Goal: Task Accomplishment & Management: Complete application form

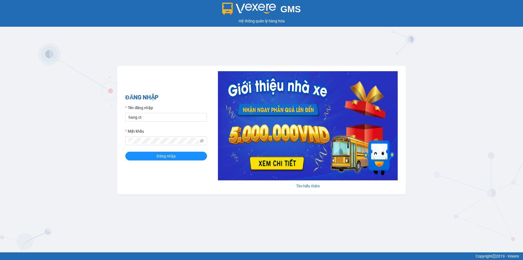
click at [144, 112] on div "Tên đăng nhập" at bounding box center [166, 109] width 82 height 8
click at [144, 117] on input "hang.ct" at bounding box center [166, 117] width 82 height 9
type input "nguyenhoa.ct"
click at [113, 142] on div "GMS Hệ thống quản lý hàng hóa ĐĂNG NHẬP Tên đăng nhập nguyenhoa.ct Mật khẩu Đăn…" at bounding box center [261, 126] width 523 height 252
click at [125, 152] on button "Đăng nhập" at bounding box center [166, 156] width 82 height 9
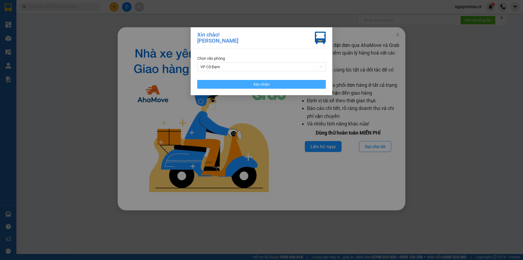
drag, startPoint x: 285, startPoint y: 82, endPoint x: 397, endPoint y: 44, distance: 118.9
click at [286, 81] on button "Xác nhận" at bounding box center [261, 84] width 129 height 9
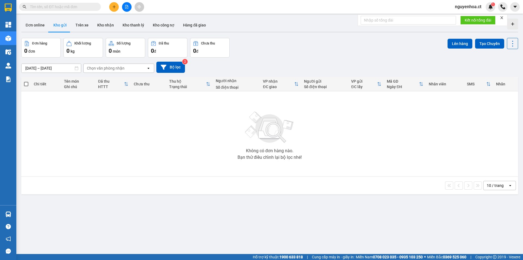
click at [54, 7] on input "text" at bounding box center [62, 7] width 64 height 6
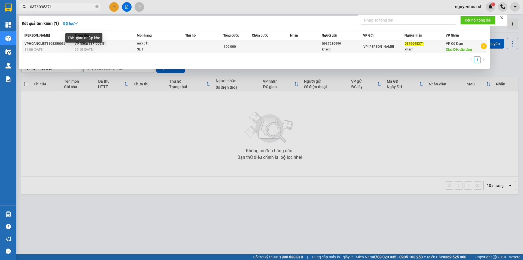
type input "0376095371"
click at [93, 50] on span "06:15 [DATE]" at bounding box center [84, 50] width 19 height 4
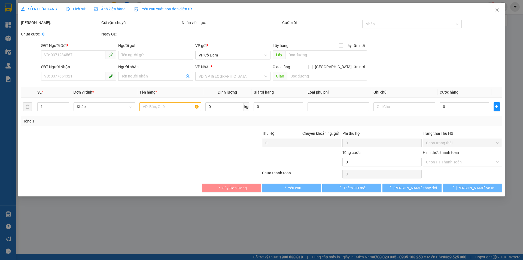
type input "0937230999"
type input "khách"
type input "0376095371"
type input "khách"
type input "cầu táng"
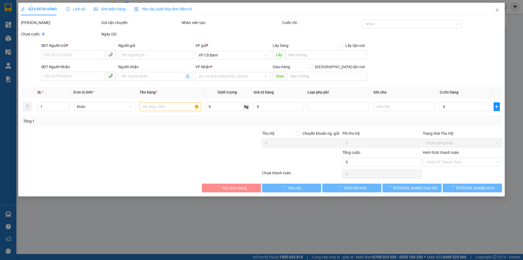
type input "100.000"
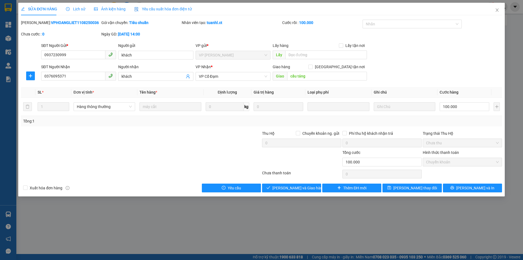
click at [78, 11] on span "Lịch sử" at bounding box center [75, 9] width 19 height 4
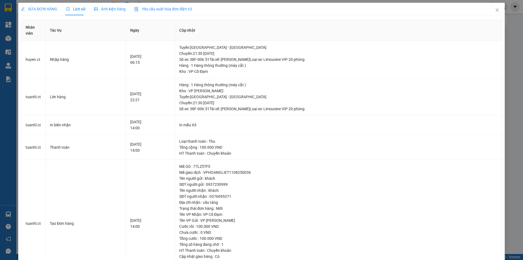
click at [47, 11] on span "SỬA ĐƠN HÀNG" at bounding box center [39, 9] width 36 height 4
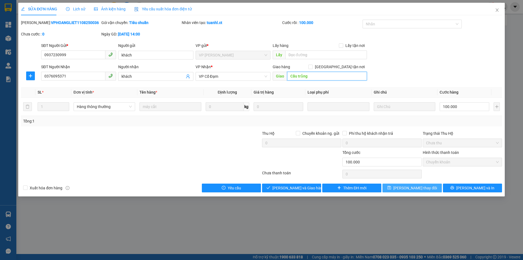
type input "Cầu trắng"
click at [421, 188] on span "[PERSON_NAME] thay đổi" at bounding box center [415, 188] width 44 height 6
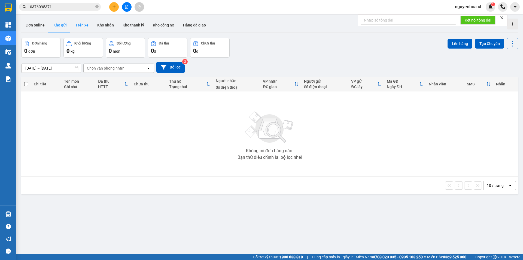
click at [84, 26] on button "Trên xe" at bounding box center [82, 25] width 22 height 13
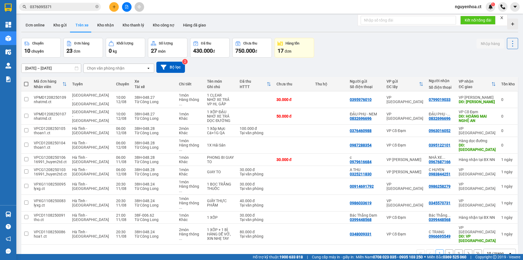
click at [58, 7] on input "0376095371" at bounding box center [62, 7] width 64 height 6
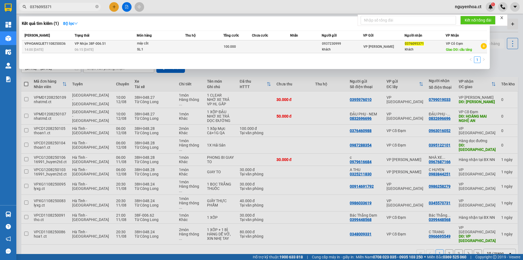
click at [88, 48] on span "06:15 [DATE]" at bounding box center [84, 50] width 19 height 4
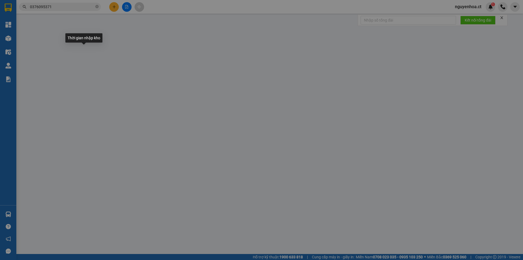
type input "0937230999"
type input "khách"
type input "0376095371"
type input "khách"
type input "Cầu trắng"
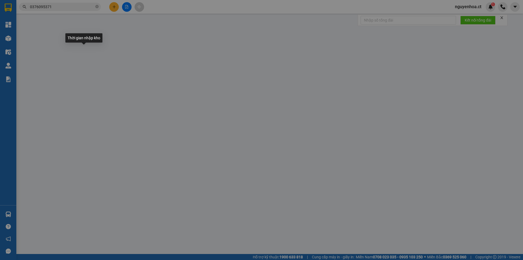
type input "100.000"
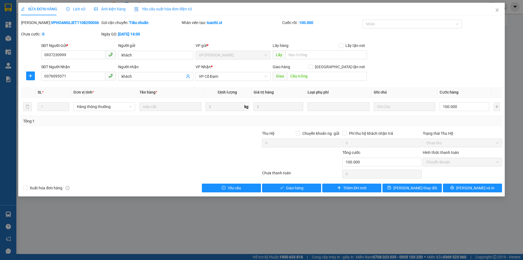
click at [75, 8] on span "Lịch sử" at bounding box center [75, 9] width 19 height 4
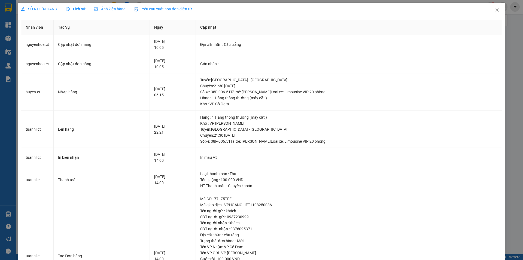
click at [43, 10] on span "SỬA ĐƠN HÀNG" at bounding box center [39, 9] width 36 height 4
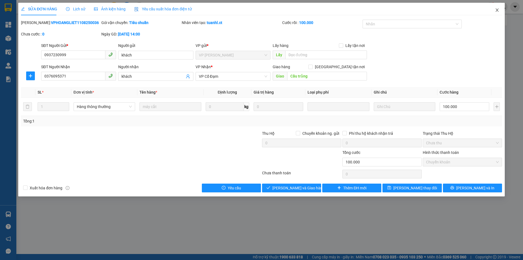
click at [496, 12] on icon "close" at bounding box center [497, 10] width 4 height 4
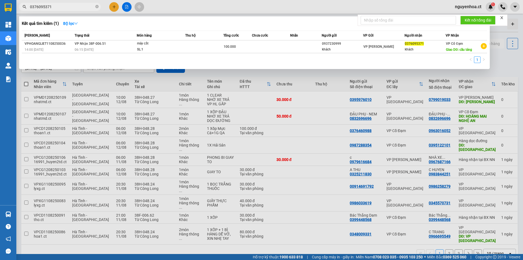
drag, startPoint x: 96, startPoint y: 6, endPoint x: 62, endPoint y: 5, distance: 34.4
click at [93, 5] on span "0376095371" at bounding box center [60, 7] width 82 height 8
click at [61, 5] on input "0376095371" at bounding box center [62, 7] width 64 height 6
click at [98, 7] on icon "close-circle" at bounding box center [96, 6] width 3 height 3
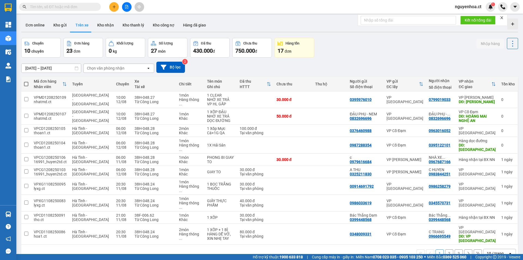
click at [60, 7] on input "text" at bounding box center [62, 7] width 64 height 6
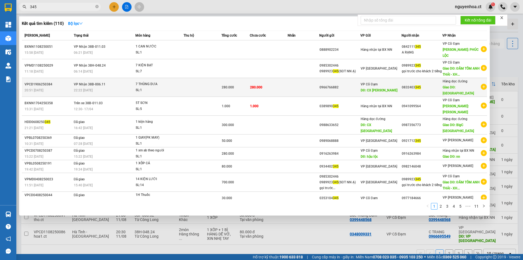
type input "345"
click at [102, 87] on div "22:22 [DATE]" at bounding box center [105, 90] width 62 height 6
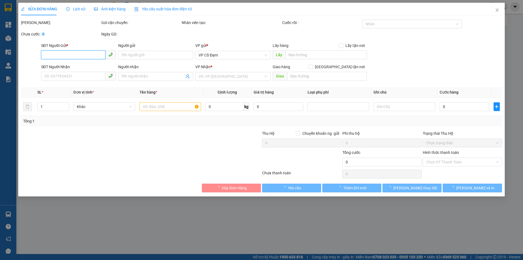
type input "0966766882"
type input "CX [PERSON_NAME]"
type input "0832403345"
type input "THANH HÓA"
type input "280.000"
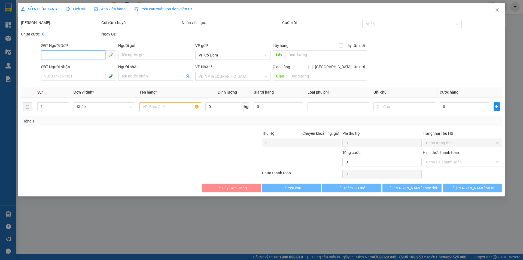
type input "280.000"
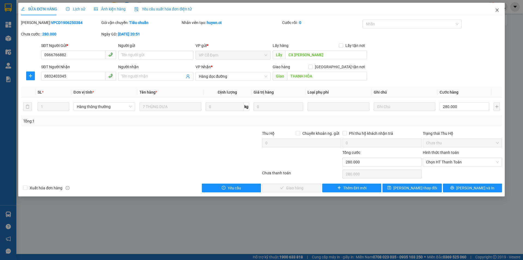
click at [498, 11] on icon "close" at bounding box center [497, 10] width 4 height 4
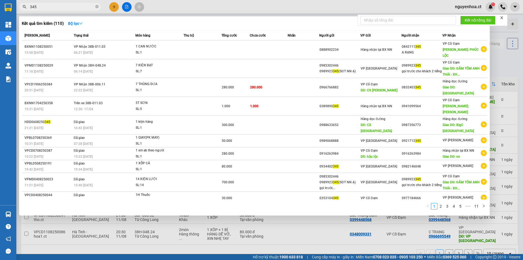
click at [51, 4] on input "345" at bounding box center [62, 7] width 64 height 6
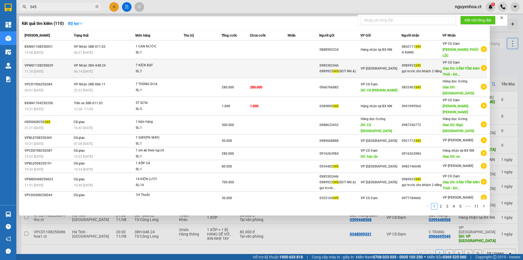
click at [113, 68] on div "06:14 [DATE]" at bounding box center [105, 71] width 62 height 6
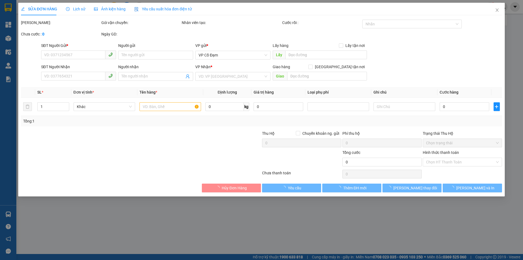
type input "0985302446"
type input "0989923345(SĐT NN Ạ)"
type input "0989923345"
type input "gọi trước cho khách 2 tiếng"
type input "ĐẦM TÔM ANH THÁI - XHOA"
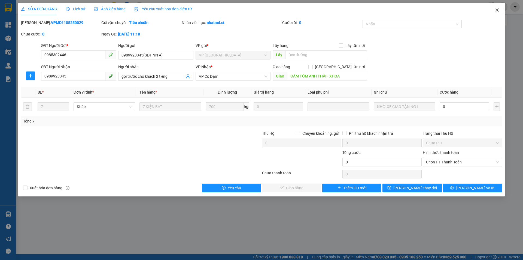
click at [496, 11] on icon "close" at bounding box center [497, 10] width 4 height 4
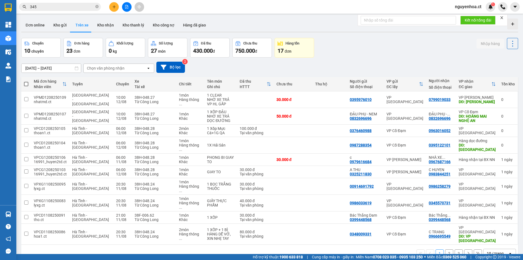
click at [46, 8] on input "345" at bounding box center [62, 7] width 64 height 6
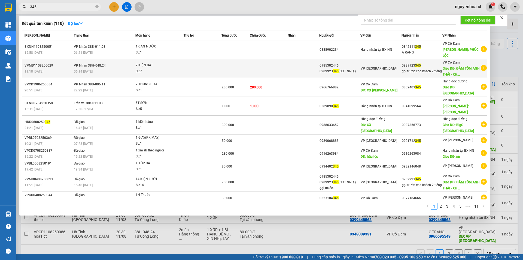
click at [93, 68] on div "06:14 [DATE]" at bounding box center [105, 71] width 62 height 6
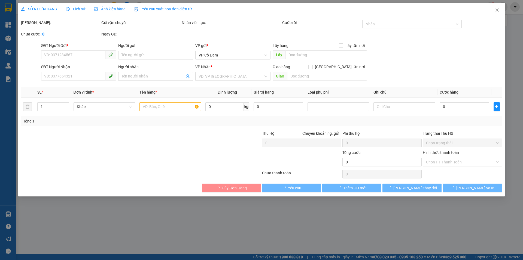
type input "0985302446"
type input "0989923345(SĐT NN Ạ)"
type input "0989923345"
type input "gọi trước cho khách 2 tiếng"
type input "ĐẦM TÔM ANH THÁI - XHOA"
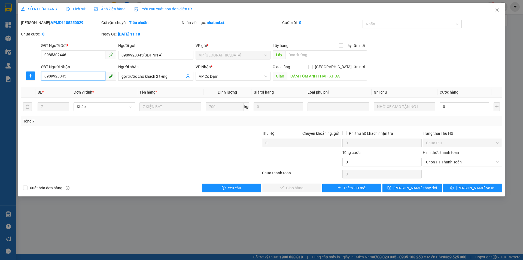
click at [64, 78] on input "0989923345" at bounding box center [73, 76] width 64 height 9
click at [498, 12] on icon "close" at bounding box center [497, 10] width 4 height 4
